Goal: Find specific page/section: Find specific page/section

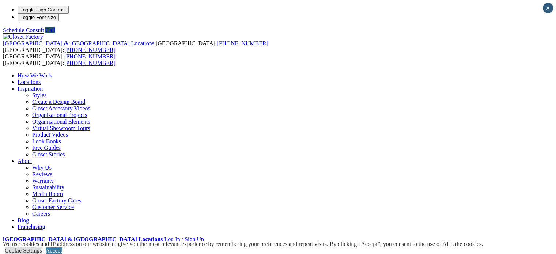
click at [41, 79] on link "Locations" at bounding box center [29, 82] width 23 height 6
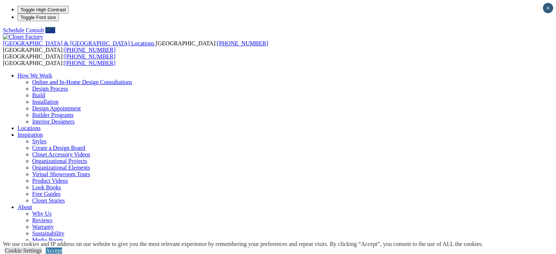
type input "*****"
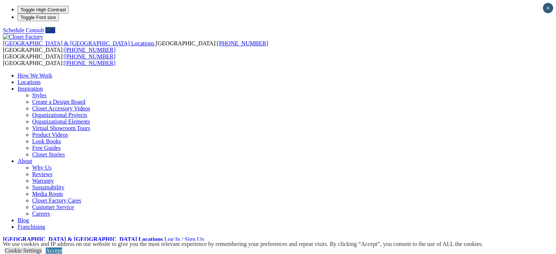
click at [41, 79] on link "Locations" at bounding box center [29, 82] width 23 height 6
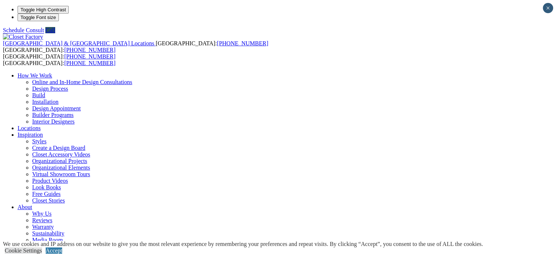
type input "*****"
click at [62, 248] on link "Accept" at bounding box center [54, 251] width 16 height 6
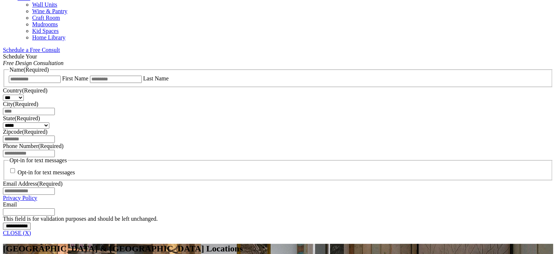
scroll to position [872, 0]
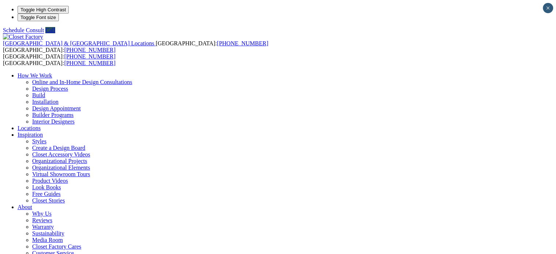
drag, startPoint x: 341, startPoint y: 134, endPoint x: 190, endPoint y: 127, distance: 151.6
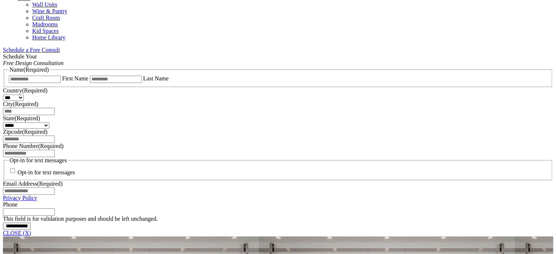
click at [60, 47] on span "Schedule a Free Consult (opens a dropdown menu)" at bounding box center [60, 50] width 0 height 6
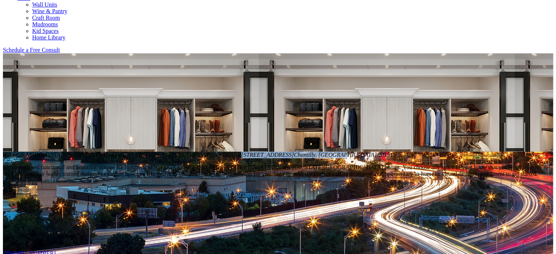
scroll to position [222, 0]
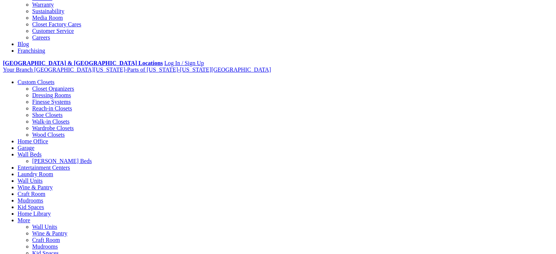
scroll to position [445, 0]
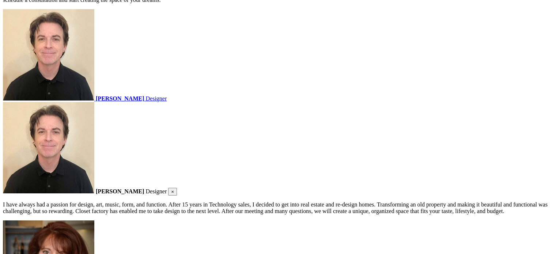
scroll to position [1293, 0]
